Goal: Task Accomplishment & Management: Use online tool/utility

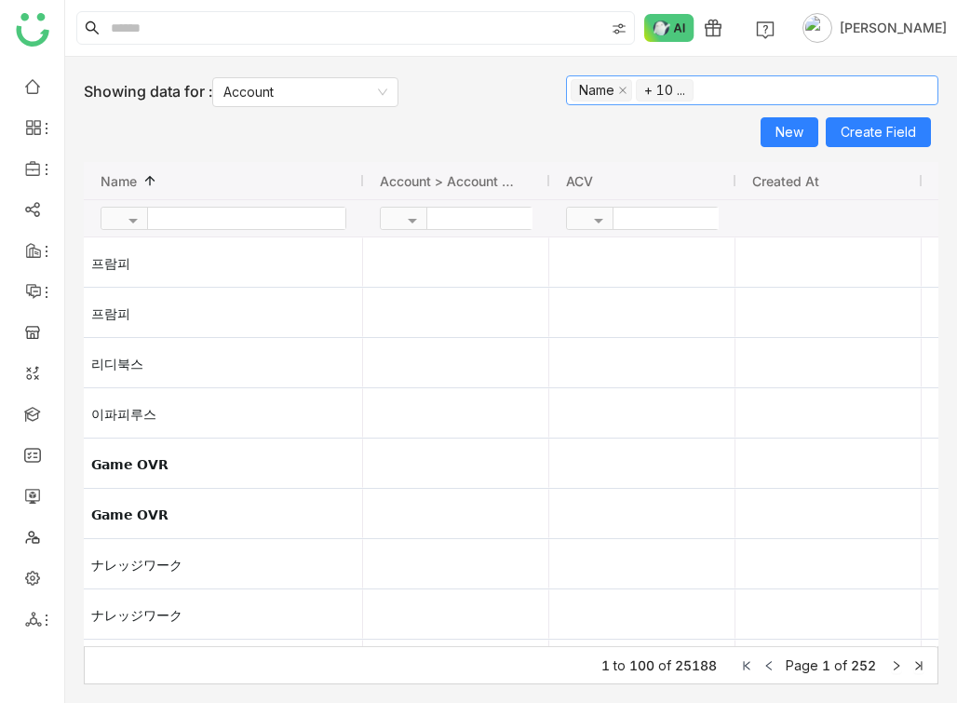
click at [720, 85] on nz-select-top-control "Name + 10 ..." at bounding box center [752, 90] width 372 height 30
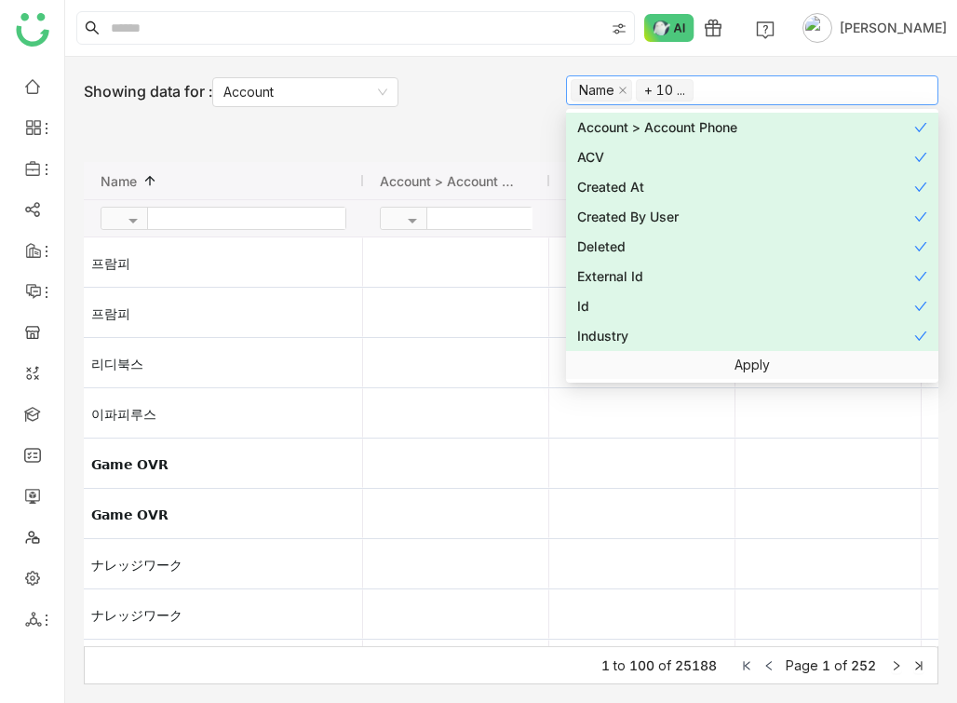
scroll to position [209, 0]
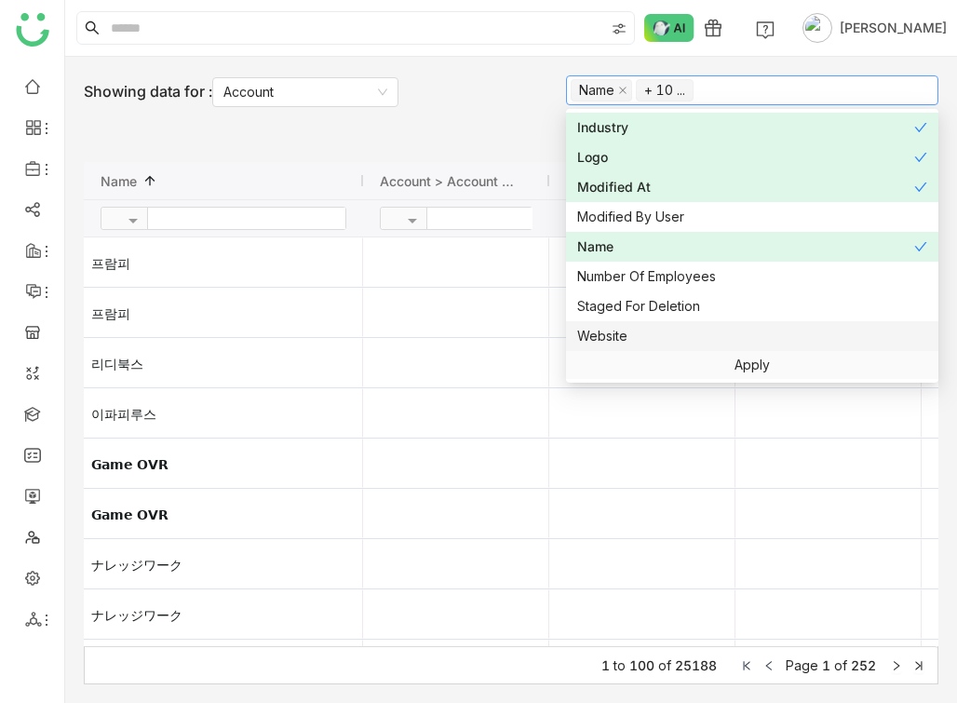
click at [714, 322] on nz-option-item "Website" at bounding box center [752, 336] width 372 height 30
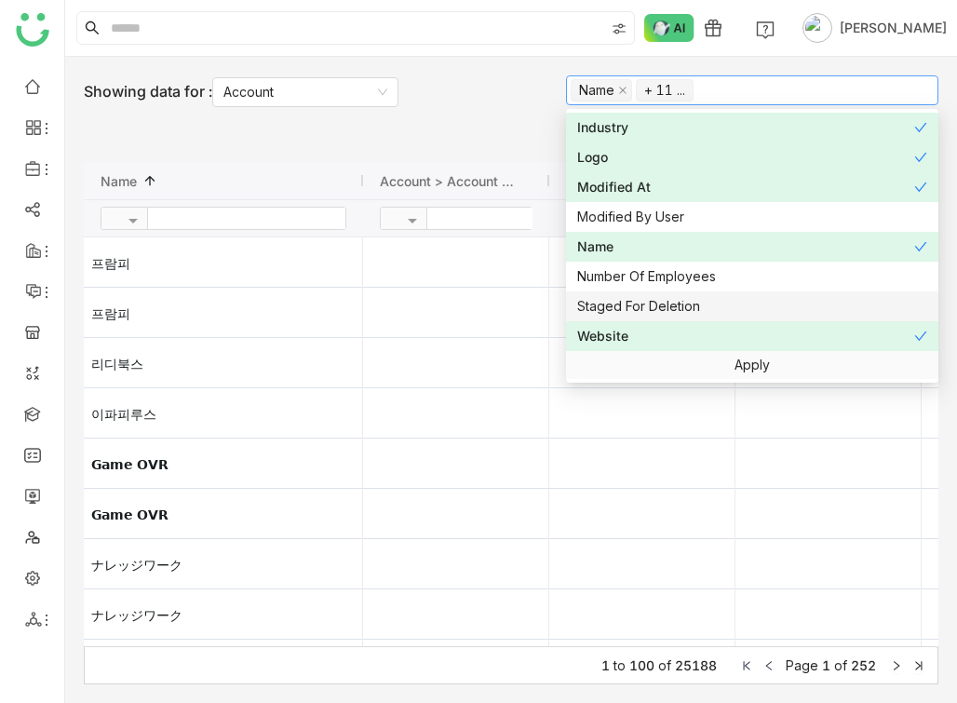
click at [714, 307] on div "Staged For Deletion" at bounding box center [752, 306] width 350 height 20
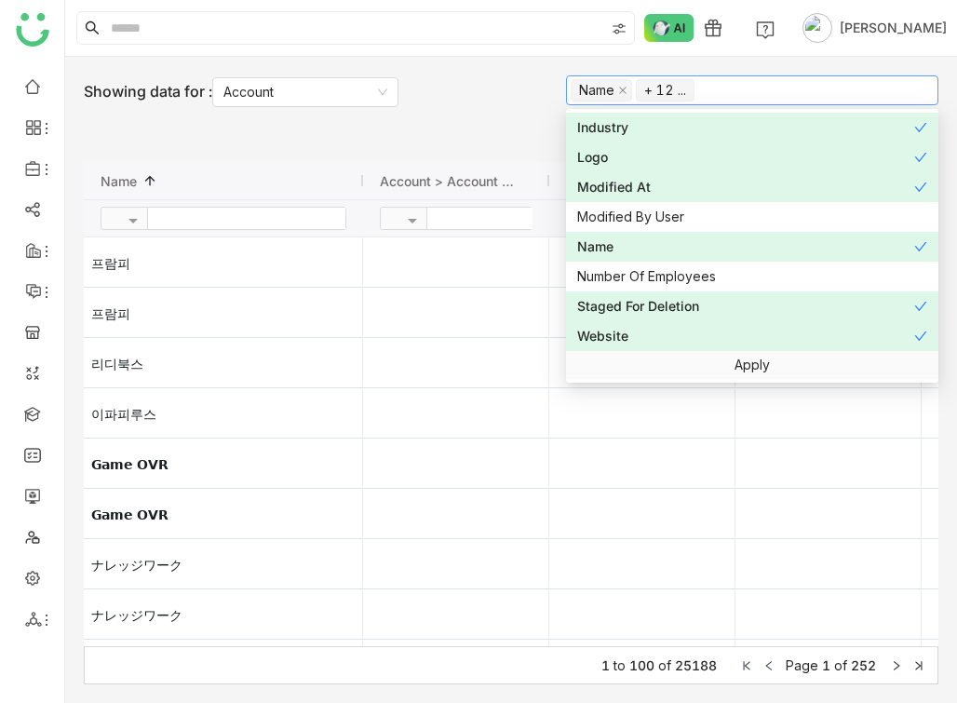
click at [707, 327] on div "Website" at bounding box center [745, 336] width 337 height 20
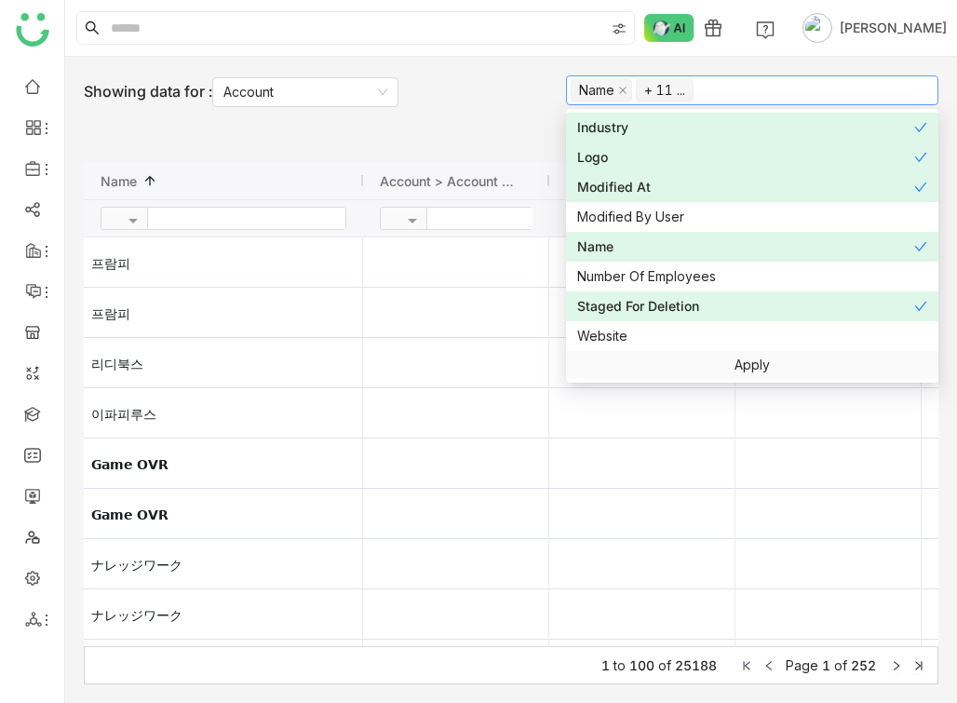
click at [707, 312] on div "Staged For Deletion" at bounding box center [745, 306] width 337 height 20
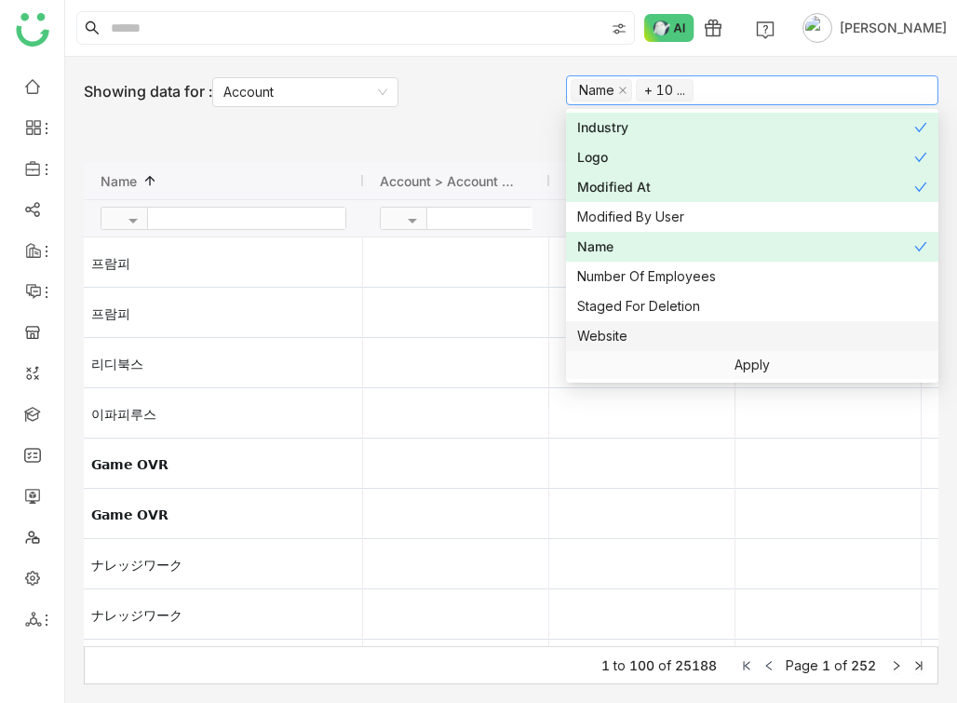
click at [701, 330] on div "Website" at bounding box center [752, 336] width 350 height 20
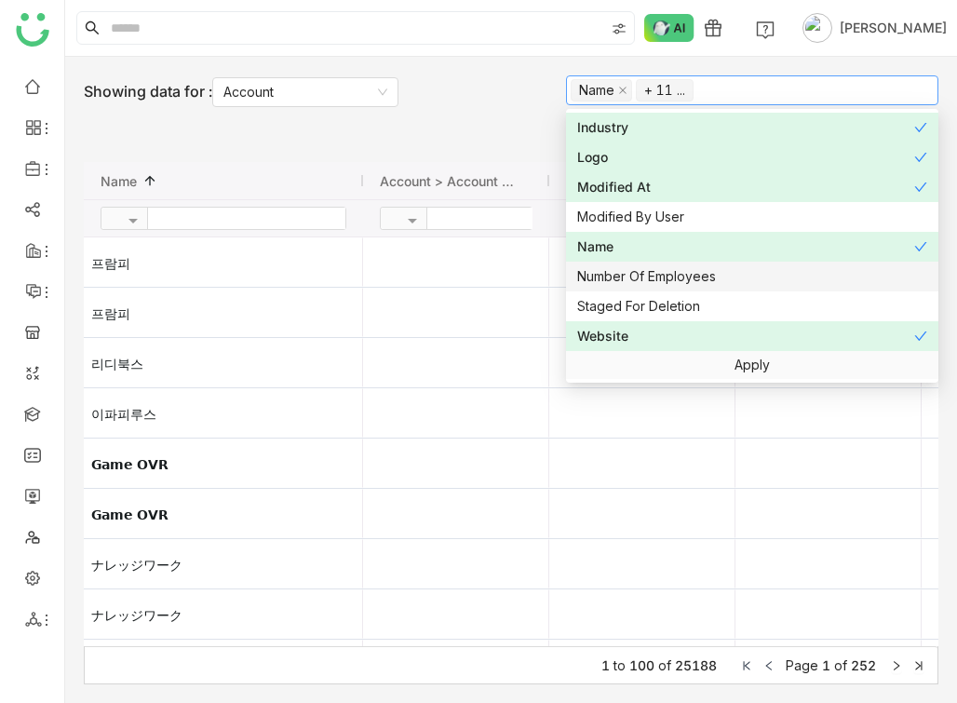
click at [701, 280] on div "Number Of Employees" at bounding box center [752, 276] width 350 height 20
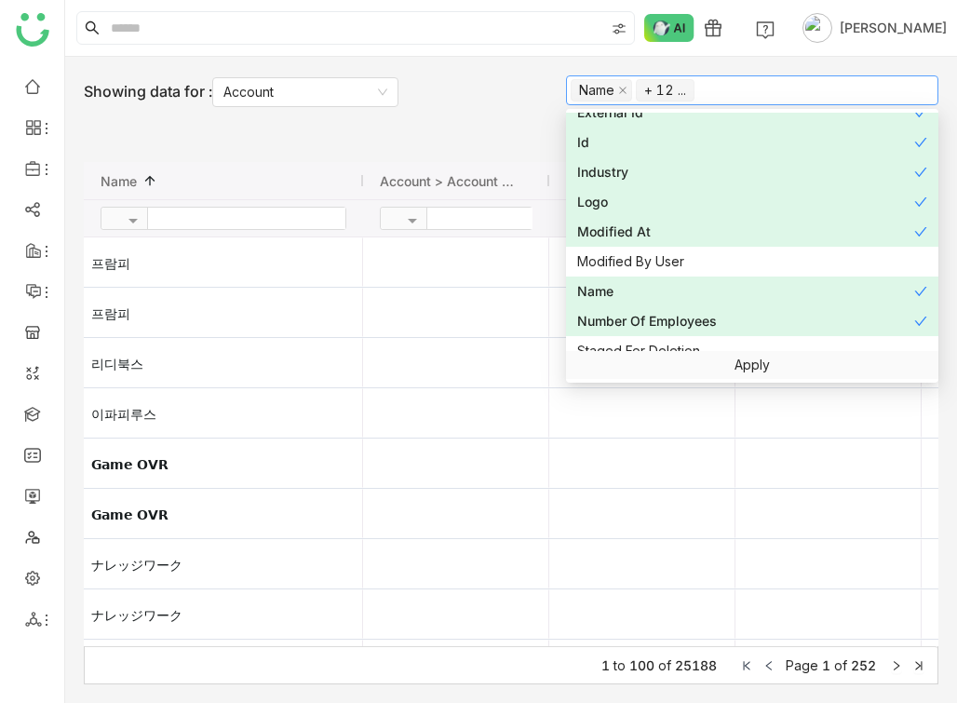
scroll to position [152, 0]
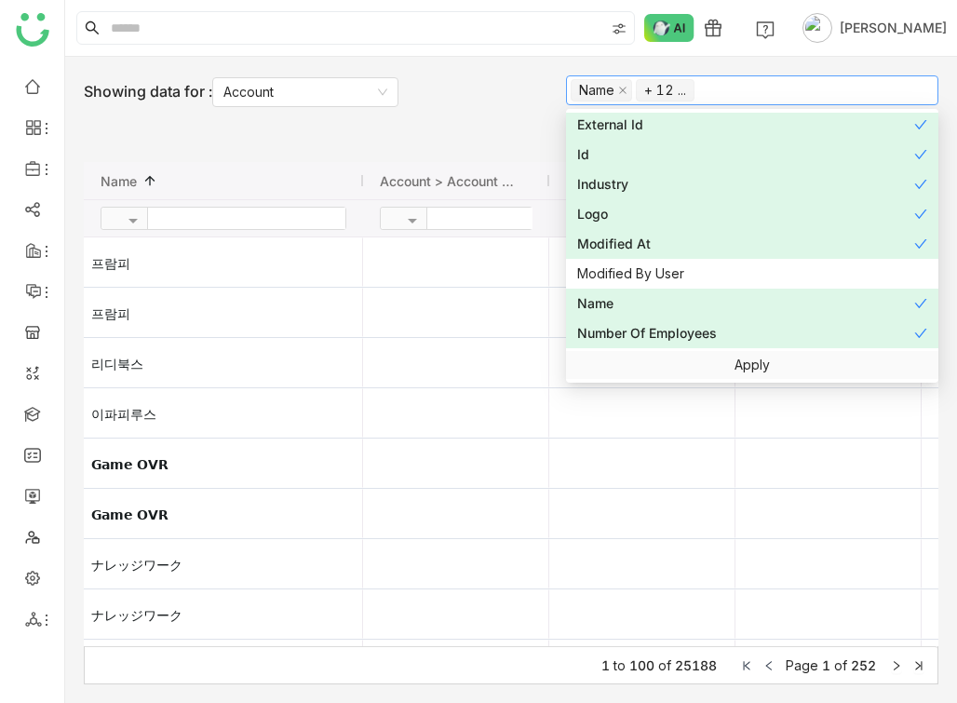
click at [662, 240] on div "Modified At" at bounding box center [745, 244] width 337 height 20
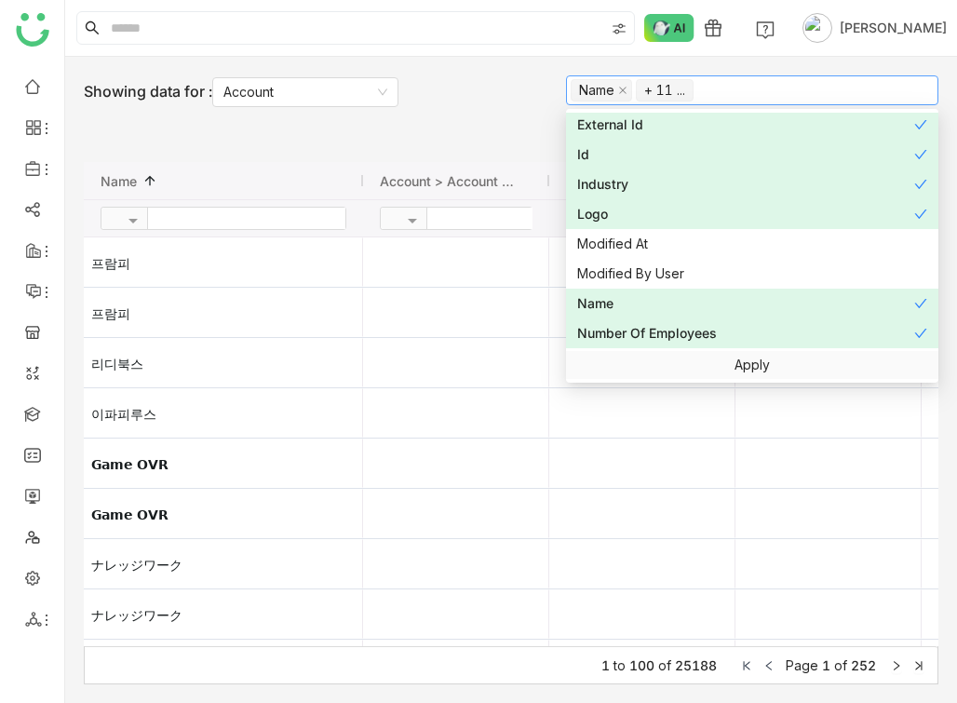
click at [650, 212] on div "Logo" at bounding box center [745, 214] width 337 height 20
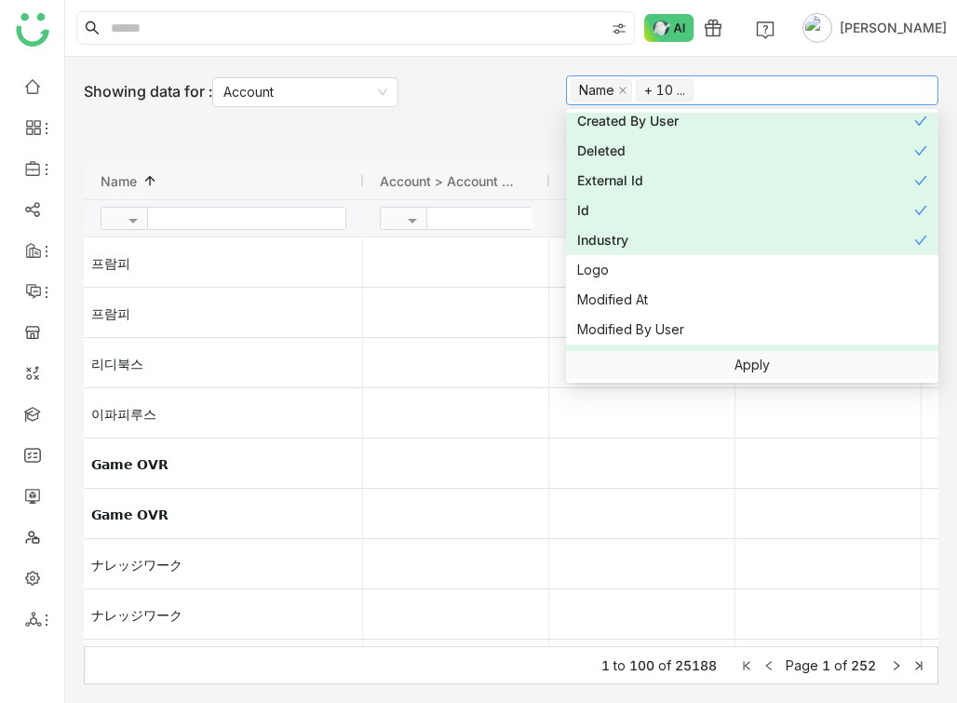
scroll to position [51, 0]
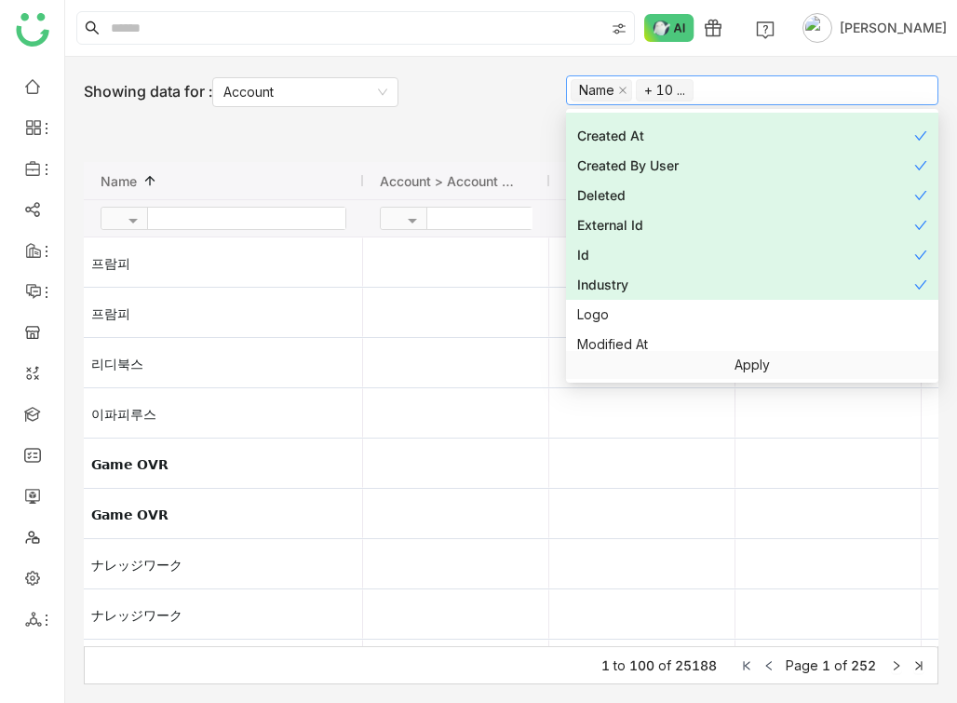
click at [621, 250] on div "Id" at bounding box center [745, 255] width 337 height 20
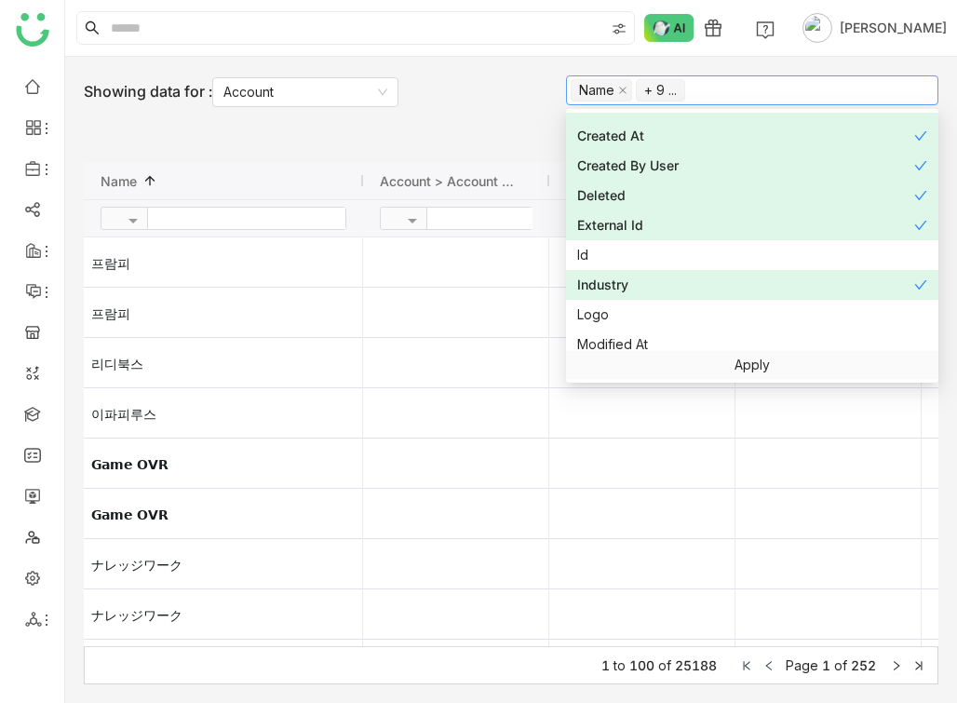
click at [623, 222] on div "External Id" at bounding box center [745, 225] width 337 height 20
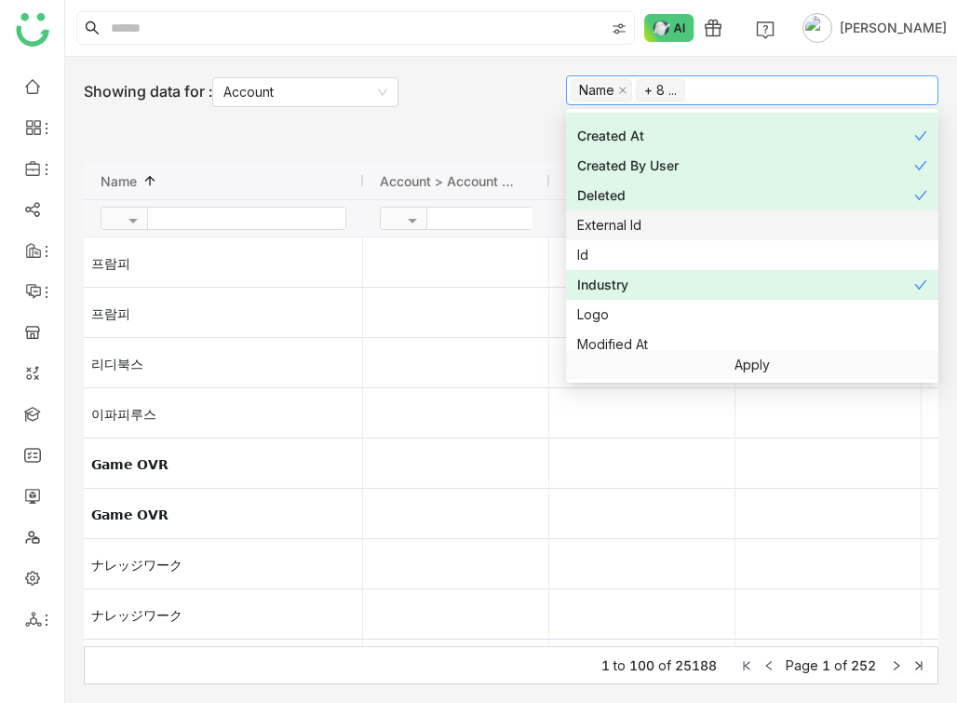
click at [619, 222] on div "External Id" at bounding box center [752, 225] width 350 height 20
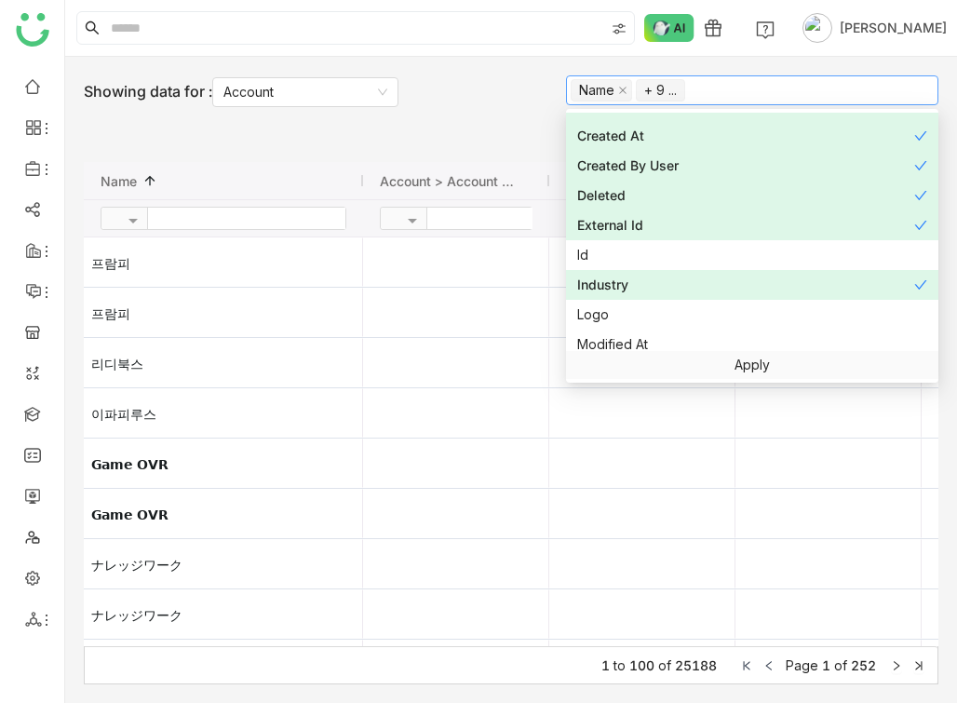
click at [620, 187] on div "Deleted" at bounding box center [745, 195] width 337 height 20
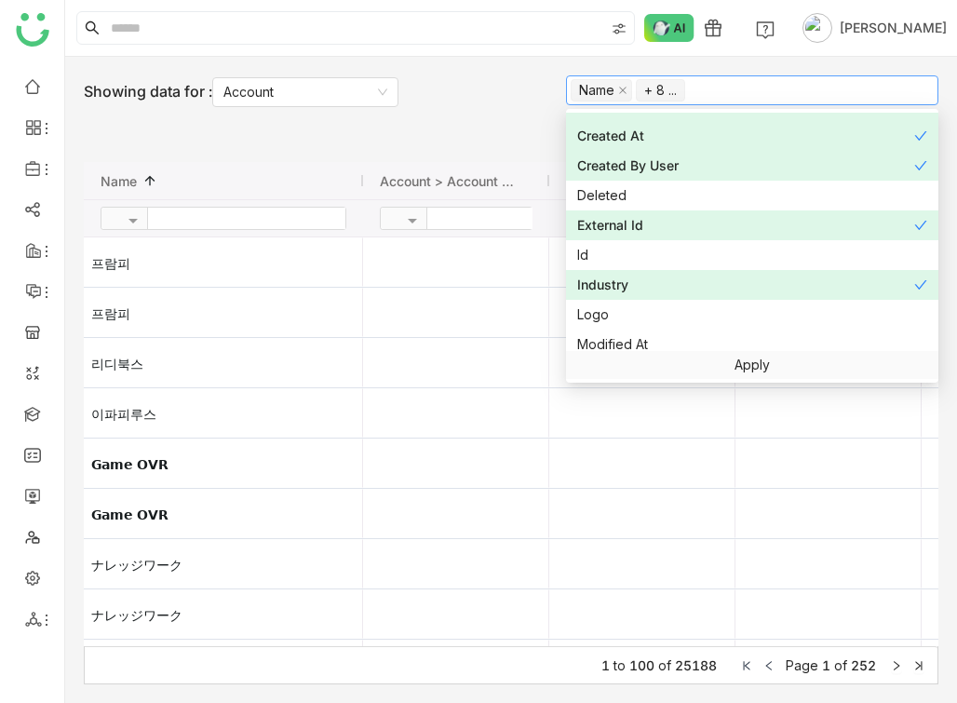
click at [621, 168] on div "Created By User" at bounding box center [745, 165] width 337 height 20
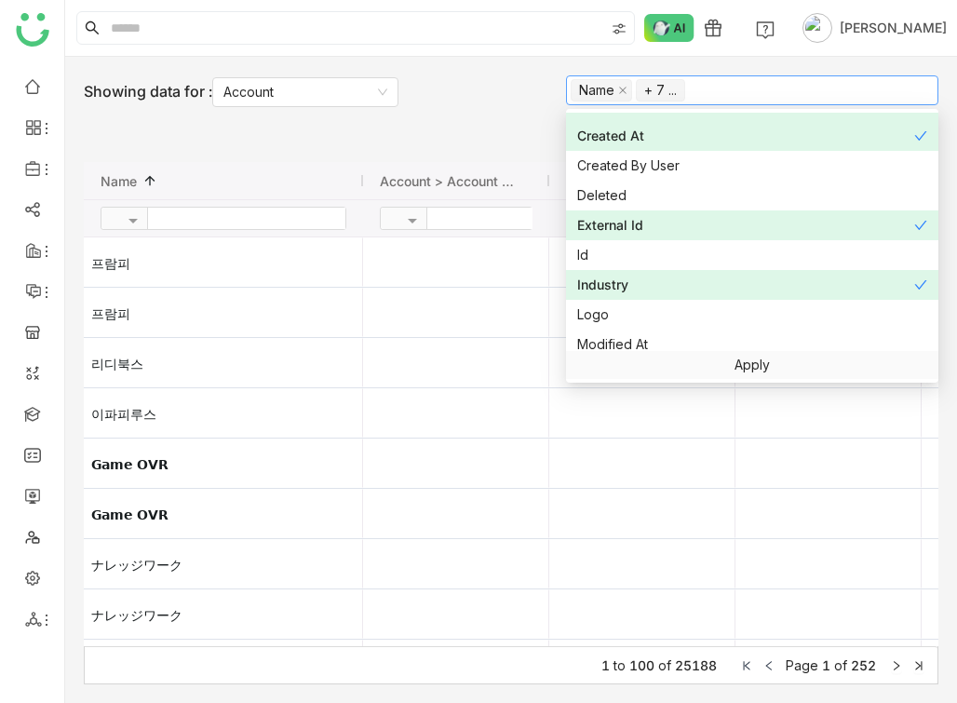
click at [621, 125] on nz-option-item "Created At" at bounding box center [752, 136] width 372 height 30
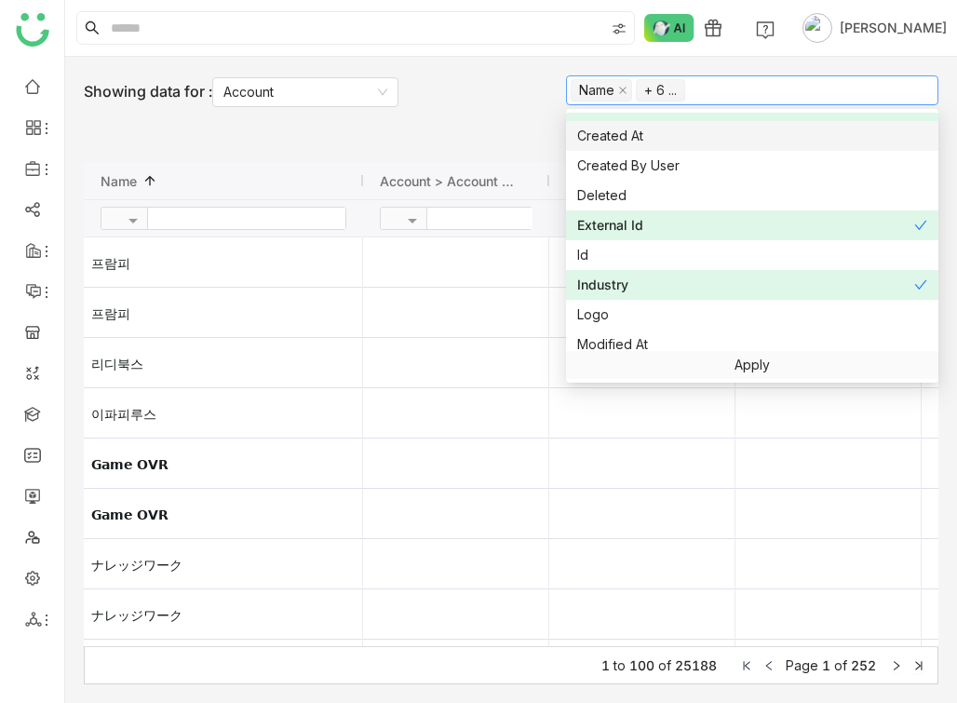
scroll to position [0, 0]
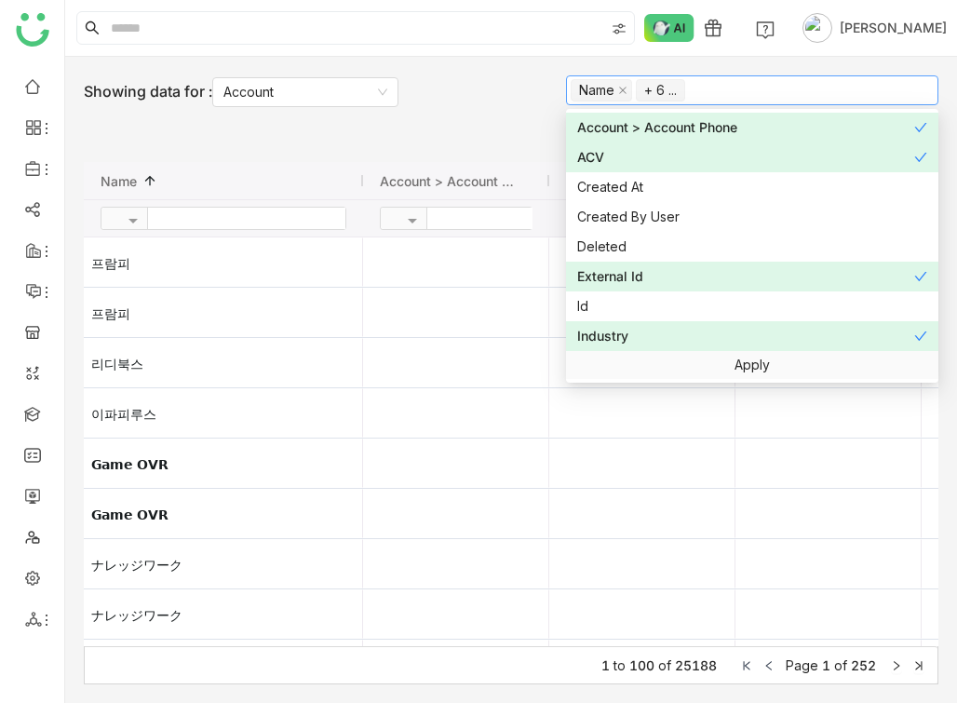
click at [620, 152] on div "ACV" at bounding box center [745, 157] width 337 height 20
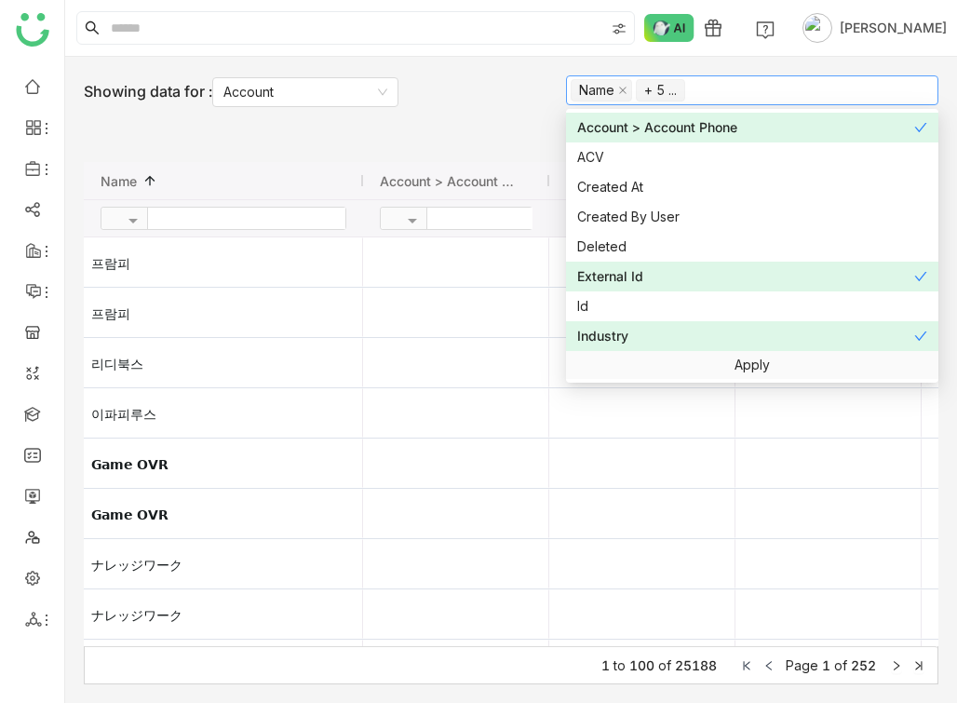
click at [627, 125] on div "Account > Account Phone" at bounding box center [745, 127] width 337 height 20
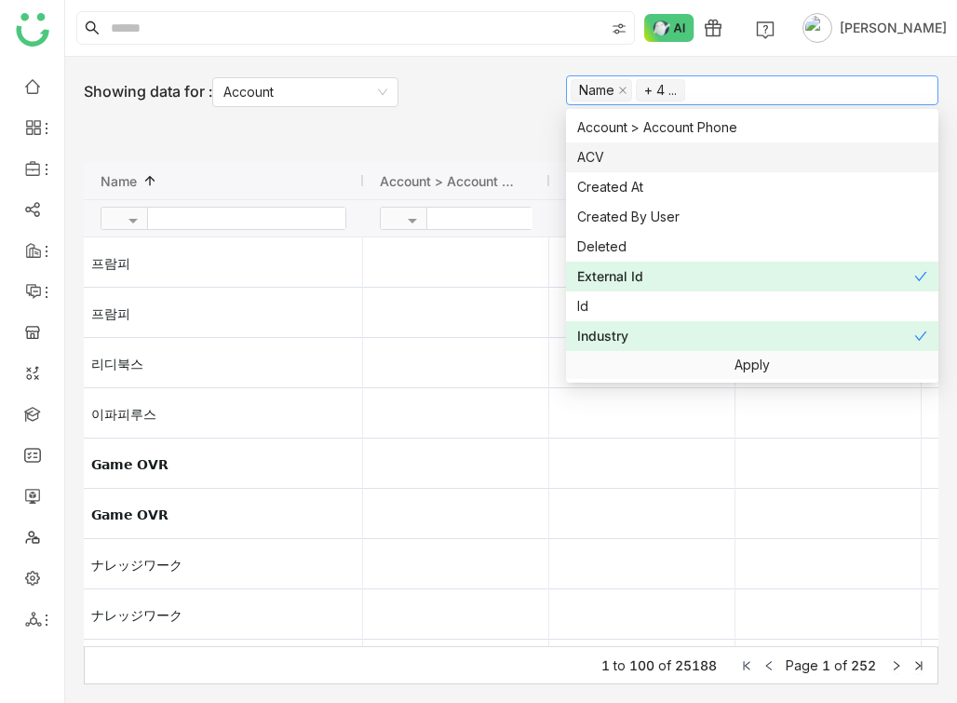
click at [623, 151] on div "ACV" at bounding box center [752, 157] width 350 height 20
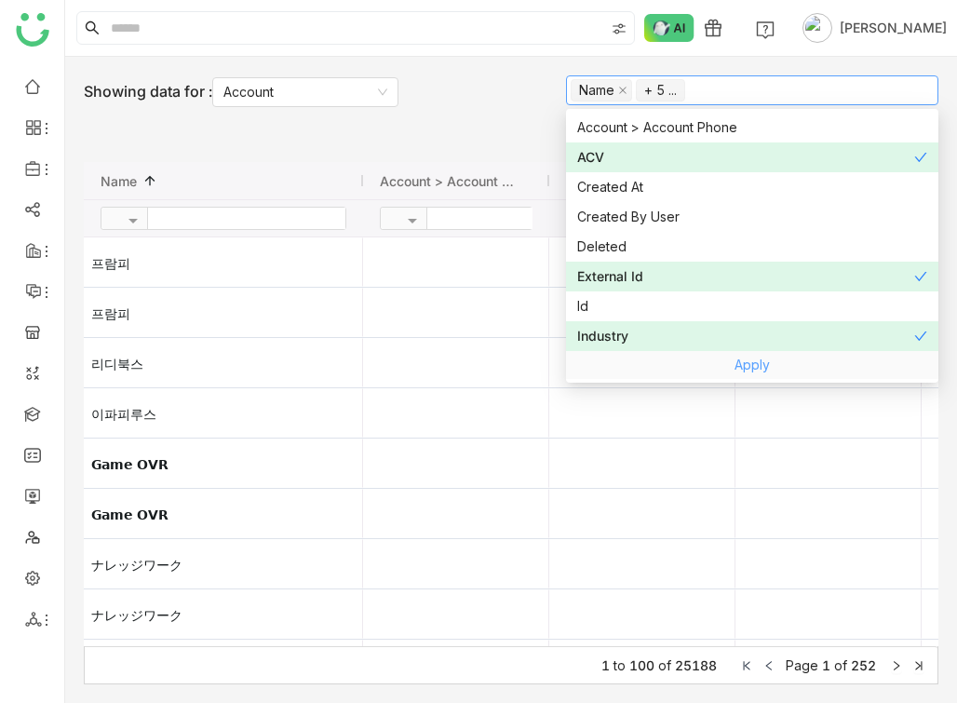
click at [752, 368] on link "Apply" at bounding box center [751, 365] width 35 height 16
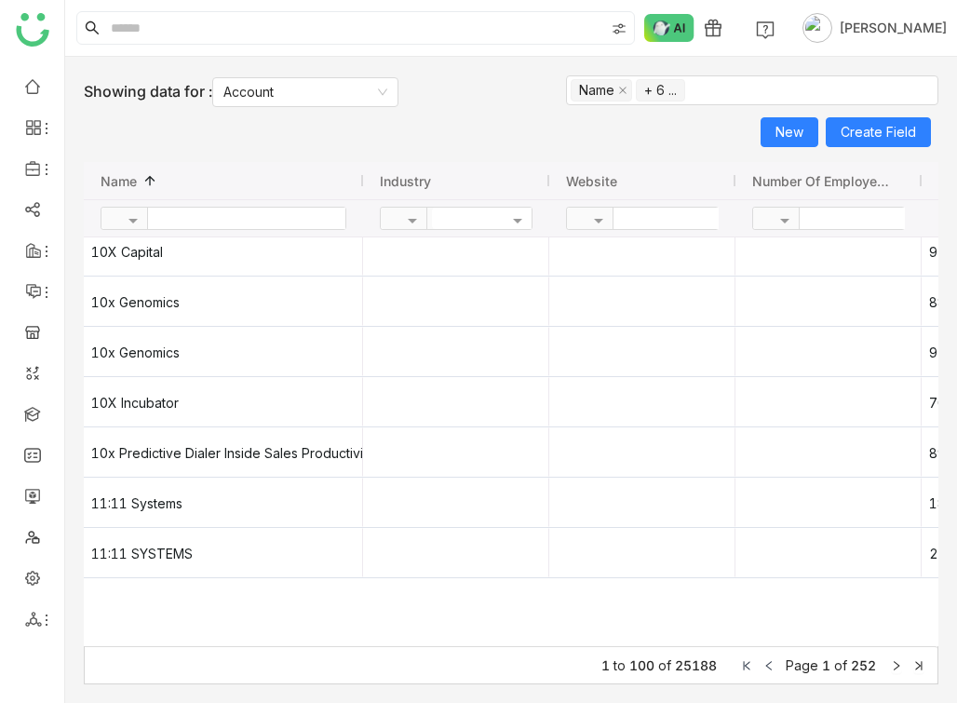
scroll to position [1139, 0]
